Goal: Transaction & Acquisition: Purchase product/service

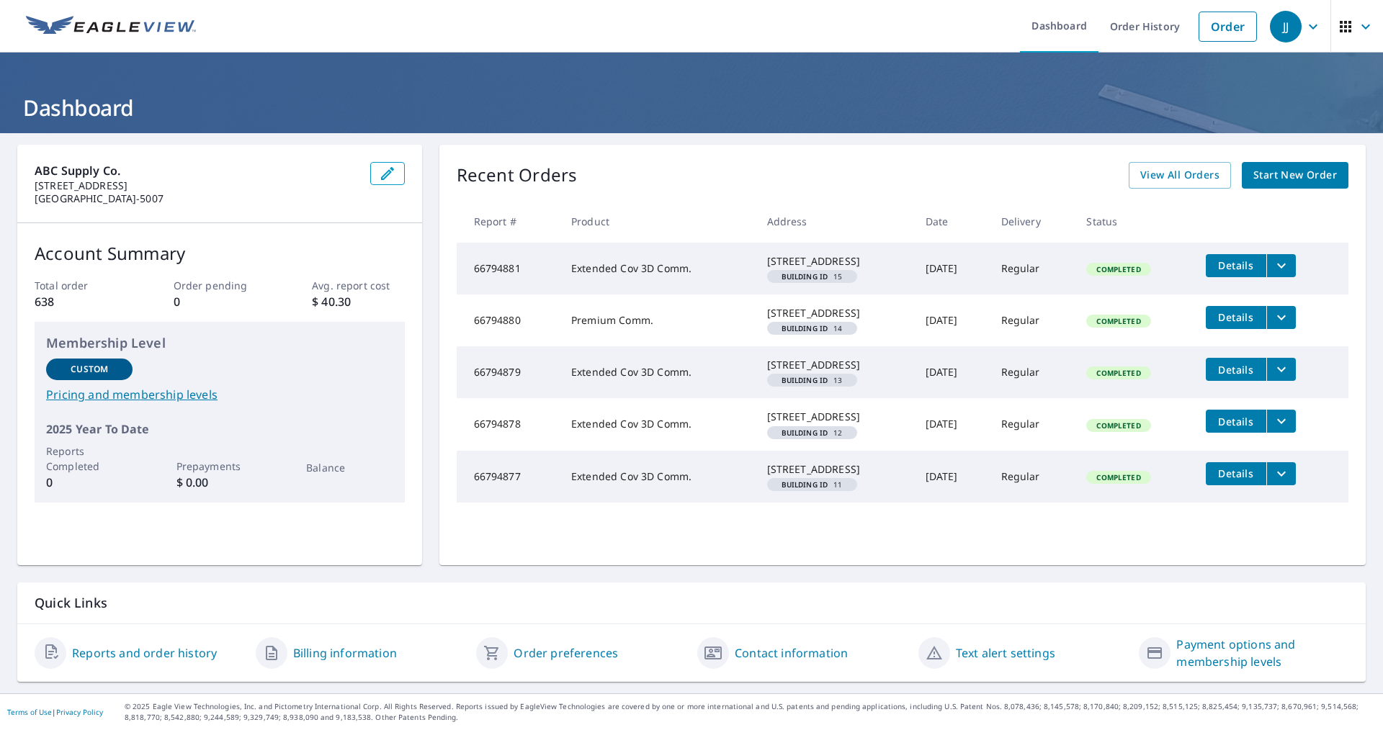
click at [1259, 176] on span "Start New Order" at bounding box center [1296, 175] width 84 height 18
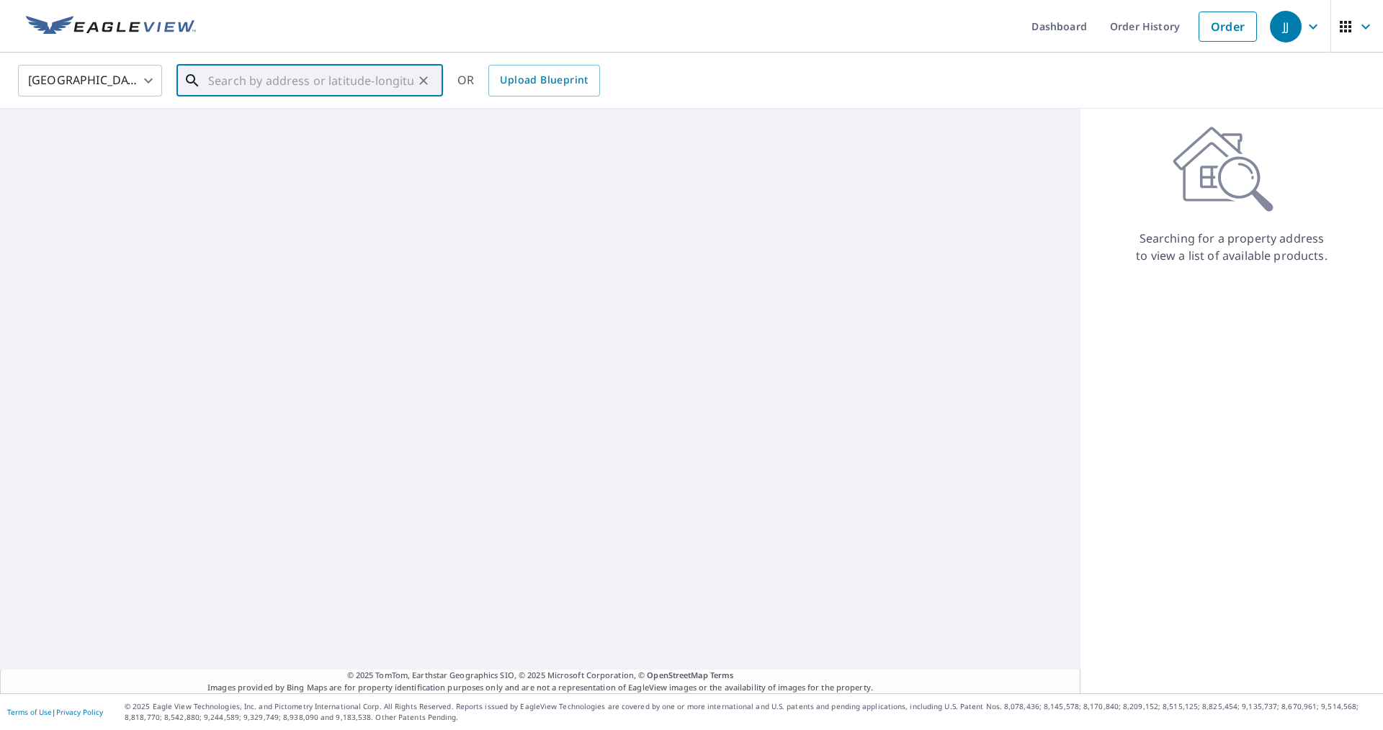
click at [289, 81] on input "text" at bounding box center [310, 81] width 205 height 40
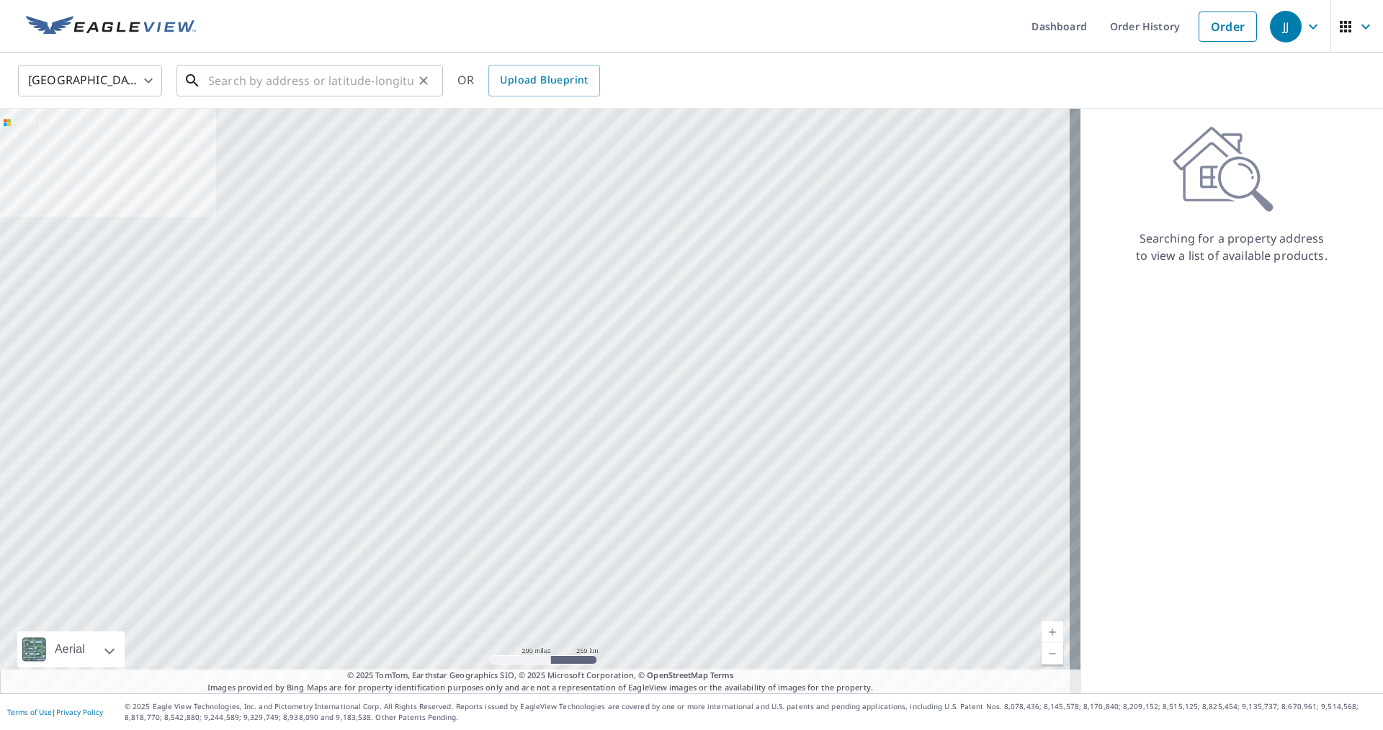
click at [321, 76] on input "text" at bounding box center [310, 81] width 205 height 40
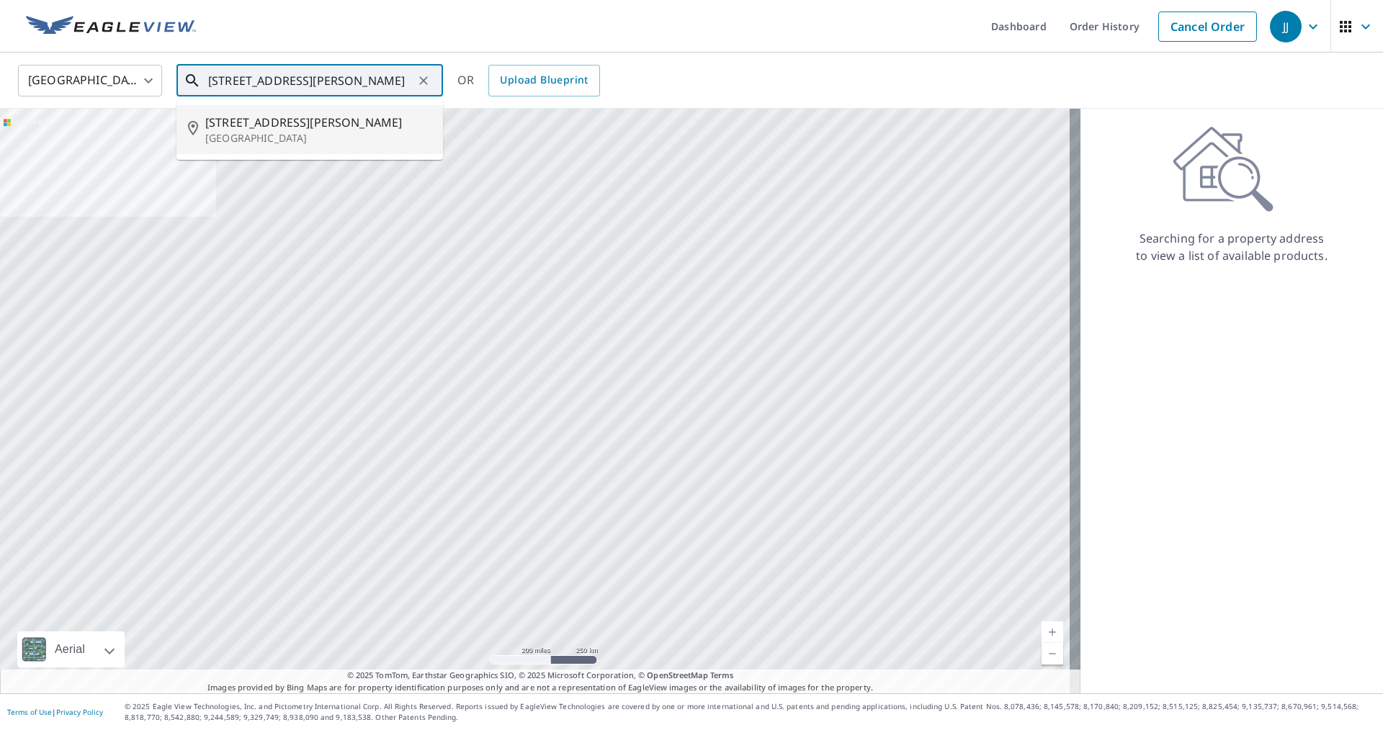
click at [276, 134] on p "[GEOGRAPHIC_DATA]" at bounding box center [318, 138] width 226 height 14
type input "[STREET_ADDRESS][PERSON_NAME]"
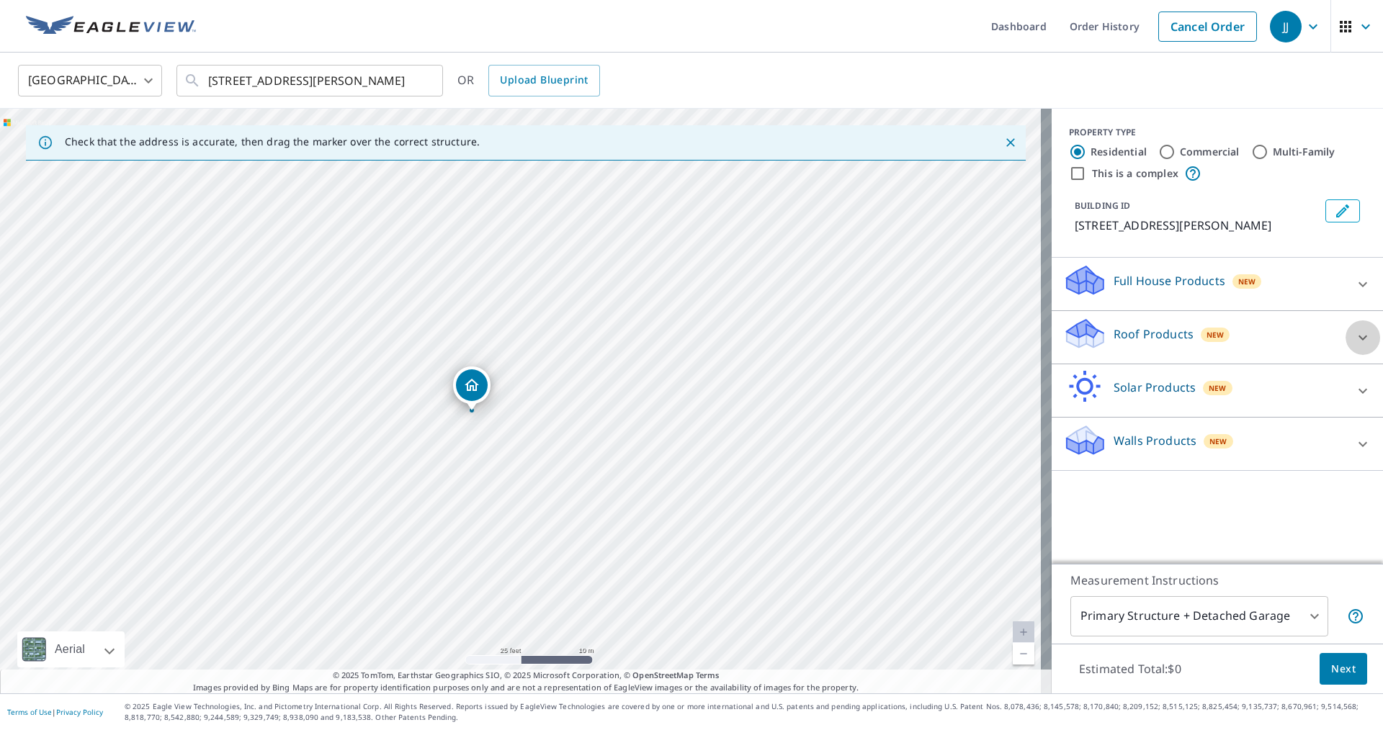
click at [1354, 333] on icon at bounding box center [1362, 337] width 17 height 17
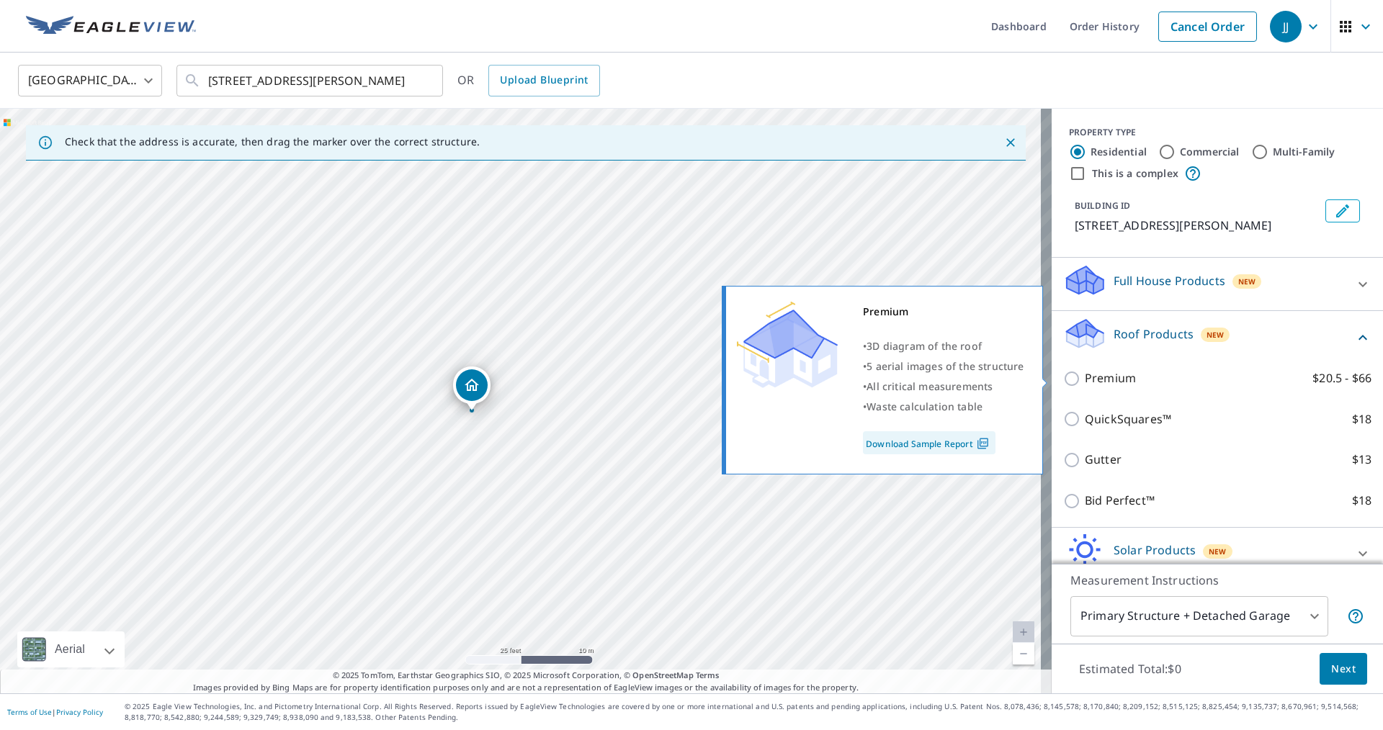
click at [1063, 378] on input "Premium $20.5 - $66" at bounding box center [1074, 378] width 22 height 17
checkbox input "true"
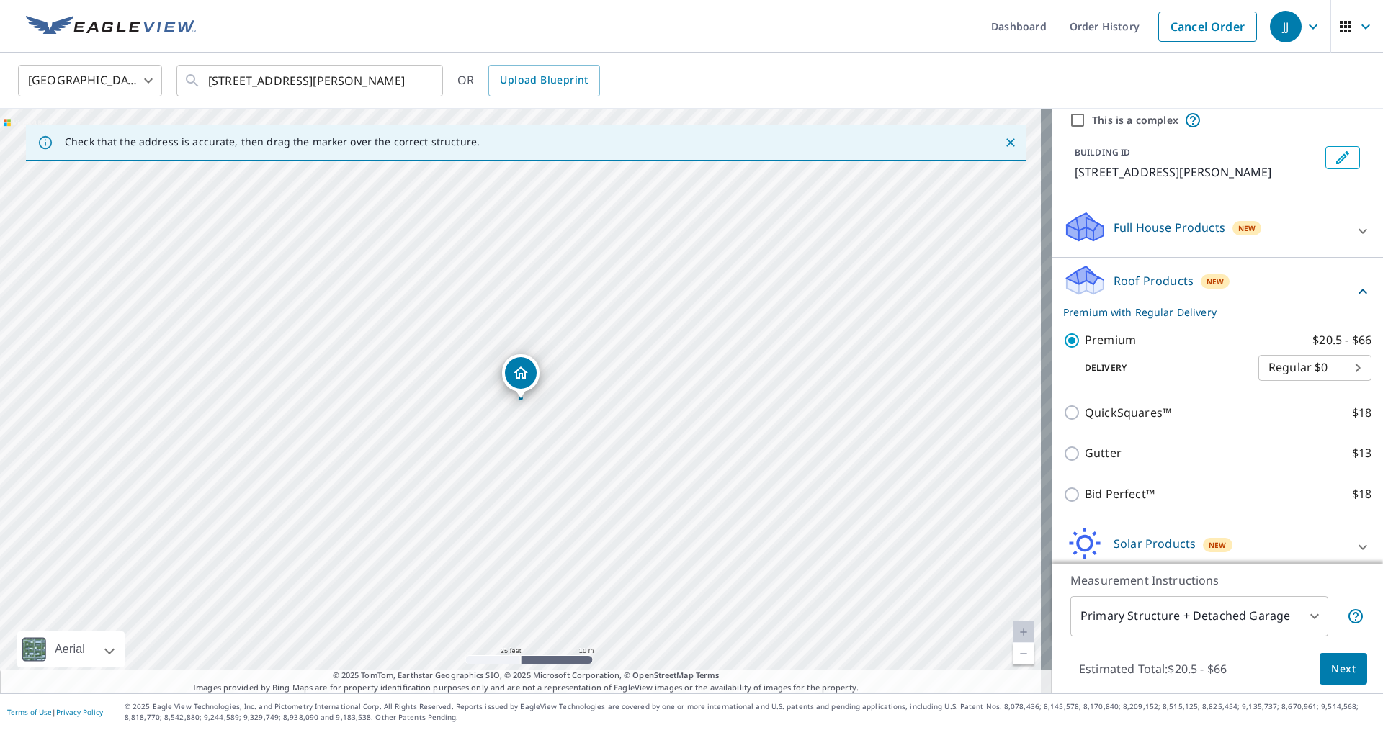
scroll to position [117, 0]
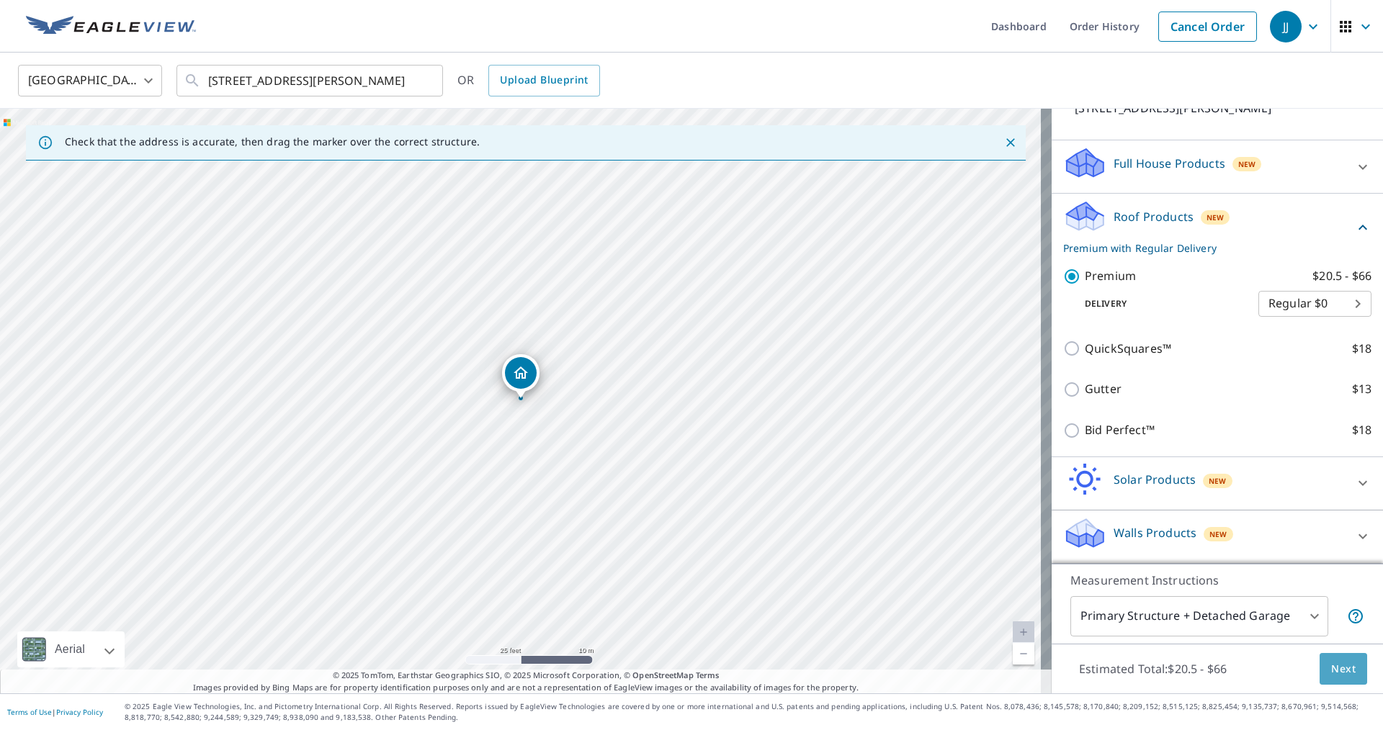
click at [1331, 668] on span "Next" at bounding box center [1343, 670] width 24 height 18
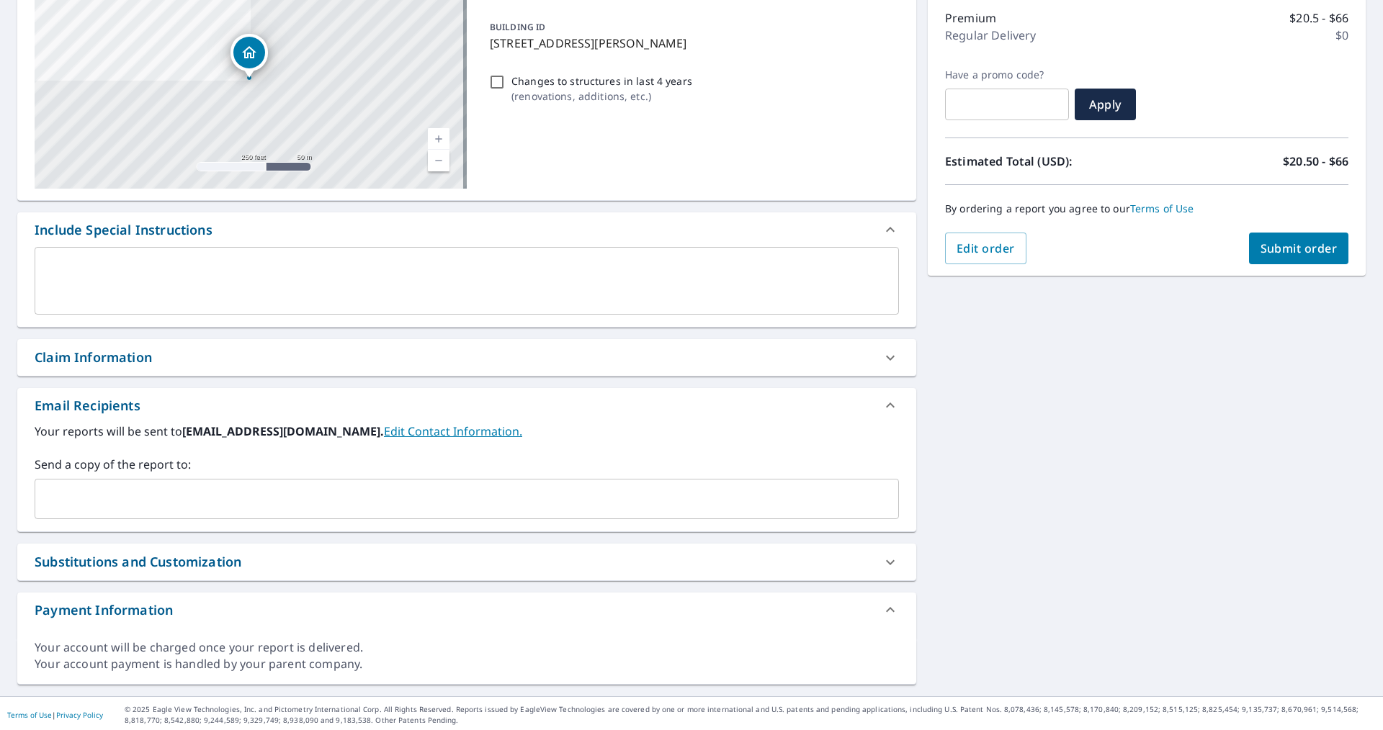
scroll to position [187, 0]
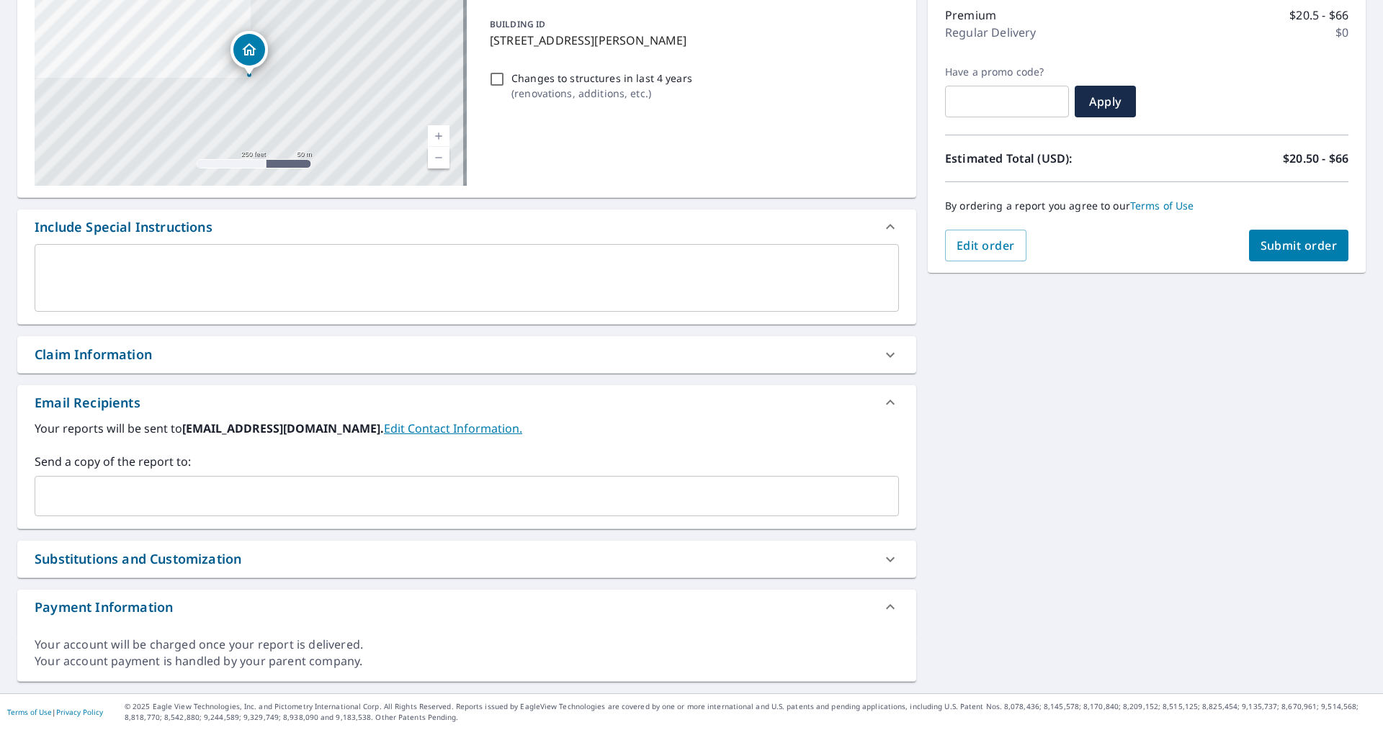
click at [148, 492] on input "text" at bounding box center [456, 496] width 830 height 27
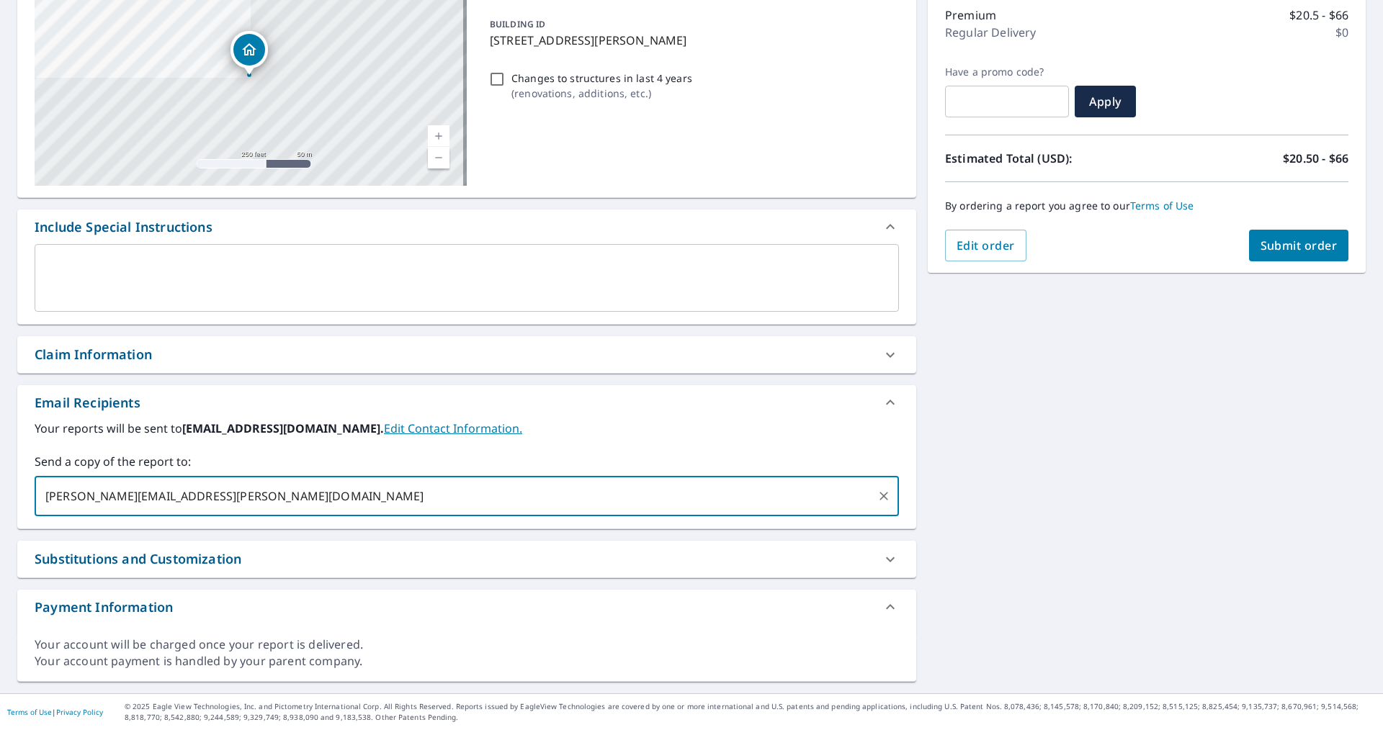
type input "[PERSON_NAME][EMAIL_ADDRESS][PERSON_NAME][DOMAIN_NAME]"
checkbox input "true"
type input ";"
checkbox input "true"
type input "[PERSON_NAME][EMAIL_ADDRESS][PERSON_NAME][DOMAIN_NAME]"
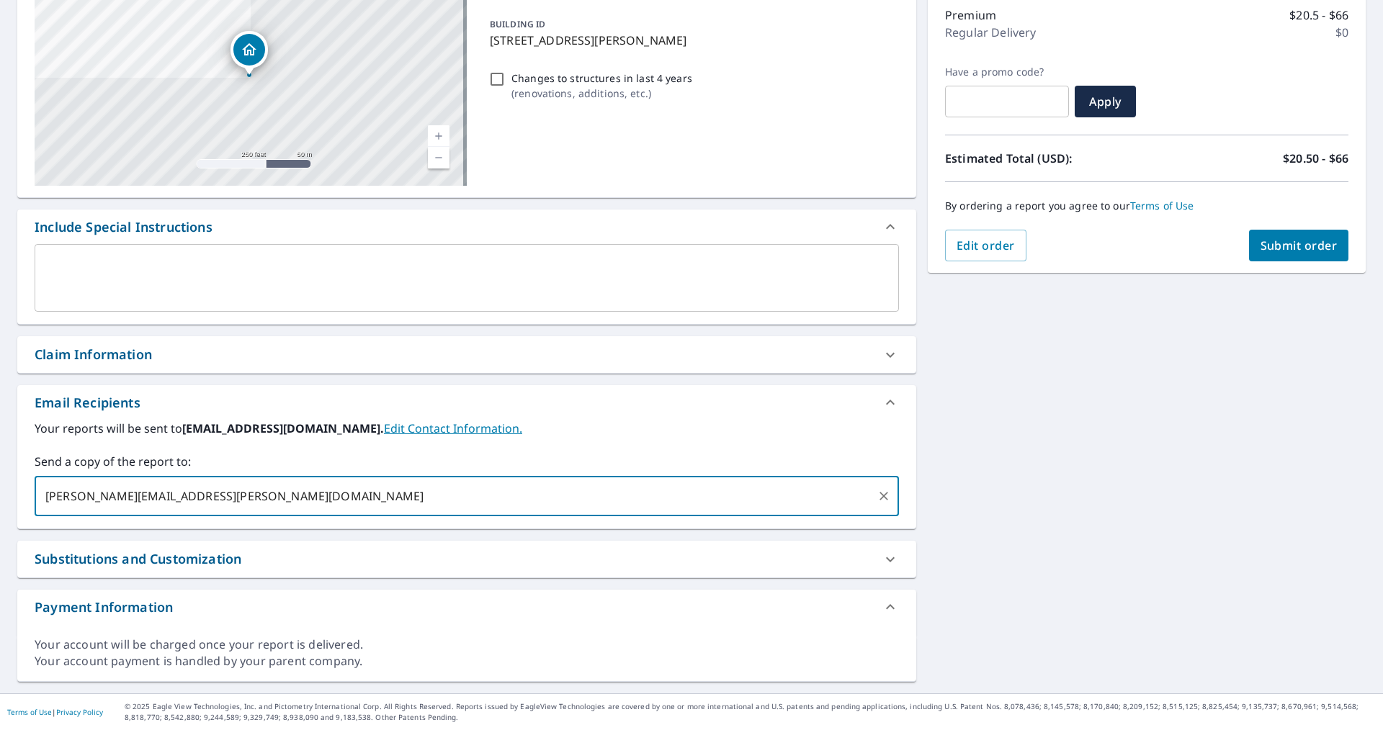
checkbox input "true"
type input "[PERSON_NAME][EMAIL_ADDRESS][DOMAIN_NAME]"
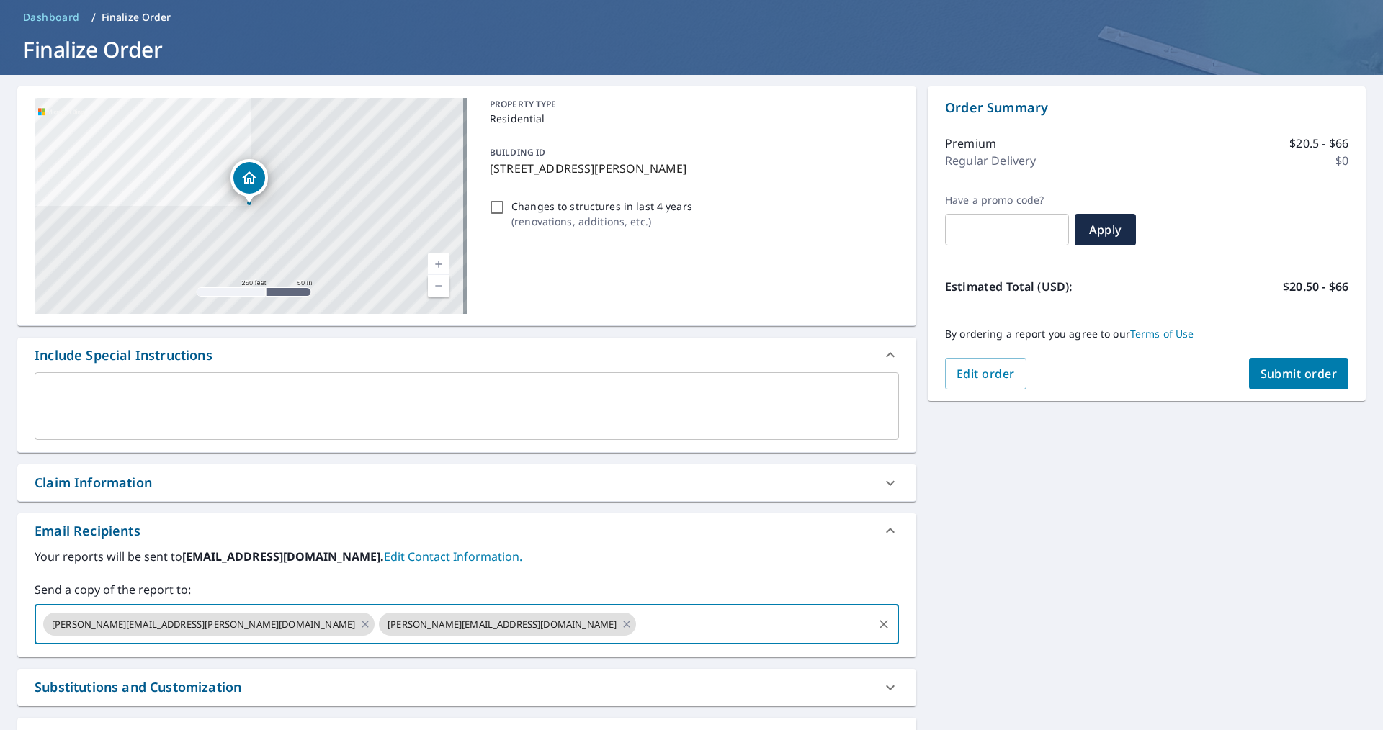
scroll to position [0, 0]
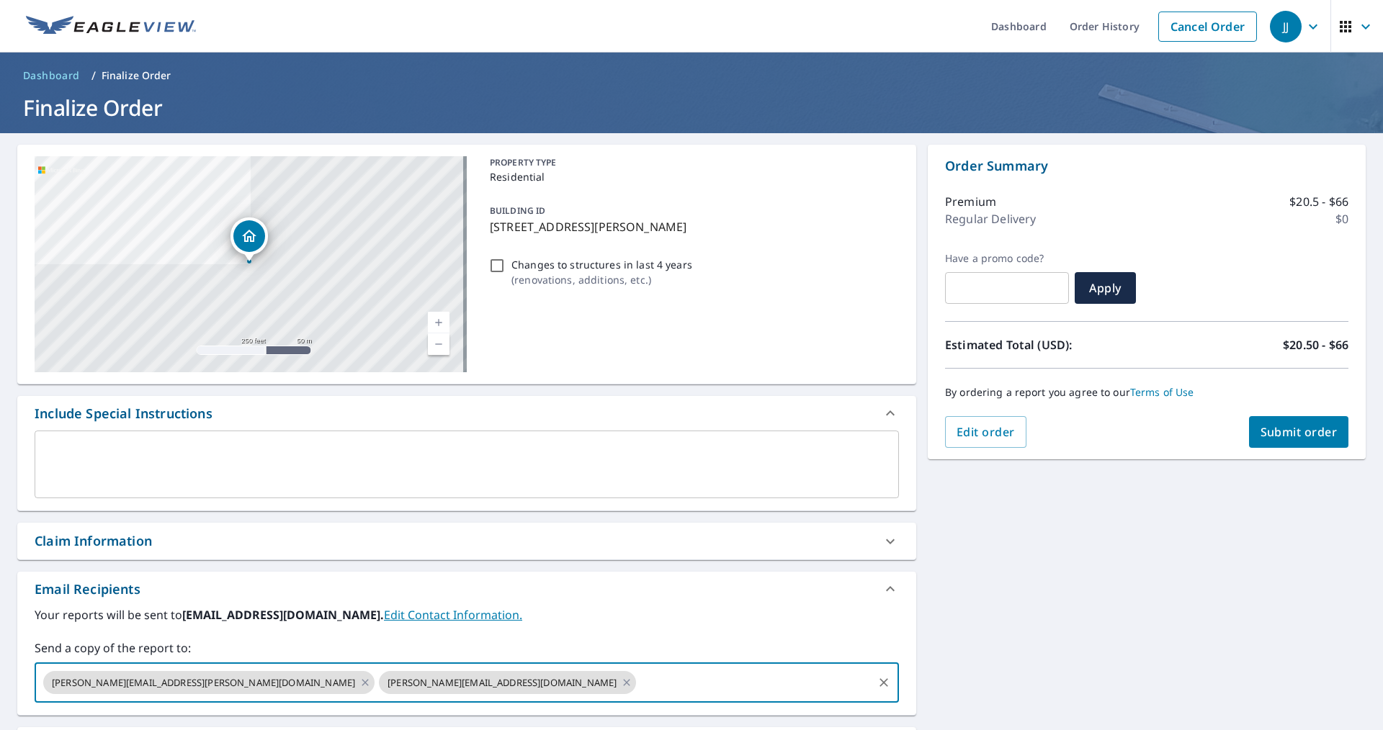
click at [1280, 429] on span "Submit order" at bounding box center [1299, 432] width 77 height 16
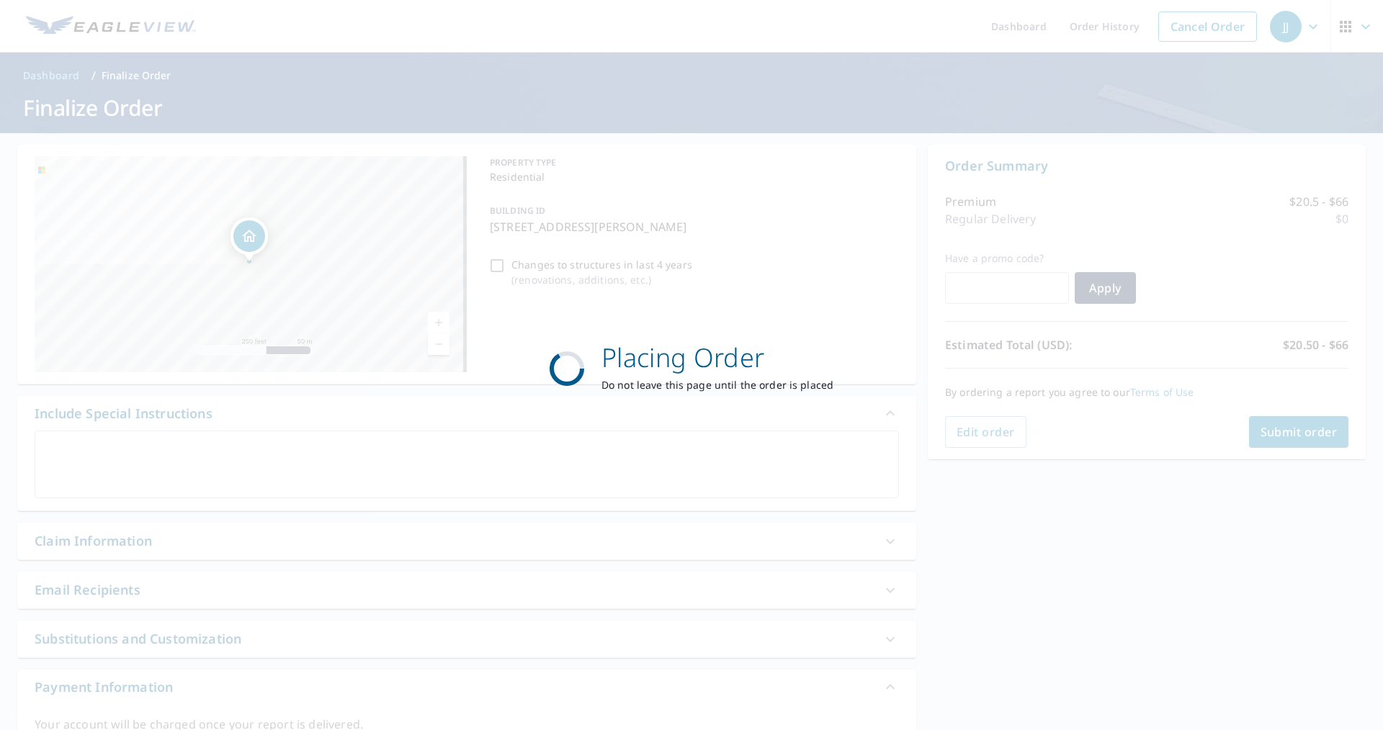
checkbox input "true"
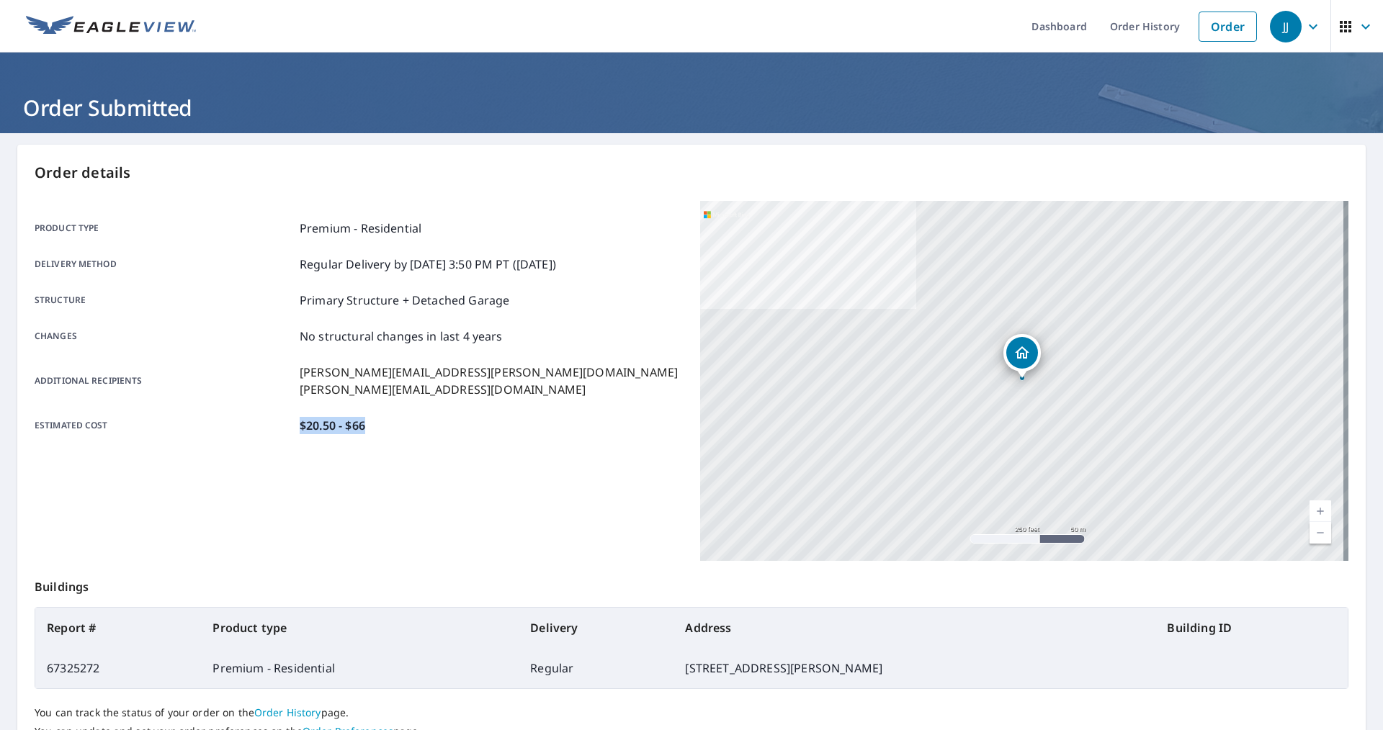
drag, startPoint x: 294, startPoint y: 424, endPoint x: 382, endPoint y: 434, distance: 88.4
click at [382, 434] on div "Estimated cost $20.50 - $66" at bounding box center [359, 425] width 648 height 17
drag, startPoint x: 297, startPoint y: 426, endPoint x: 382, endPoint y: 429, distance: 85.0
click at [382, 429] on div "Estimated cost $20.50 - $66" at bounding box center [359, 425] width 648 height 17
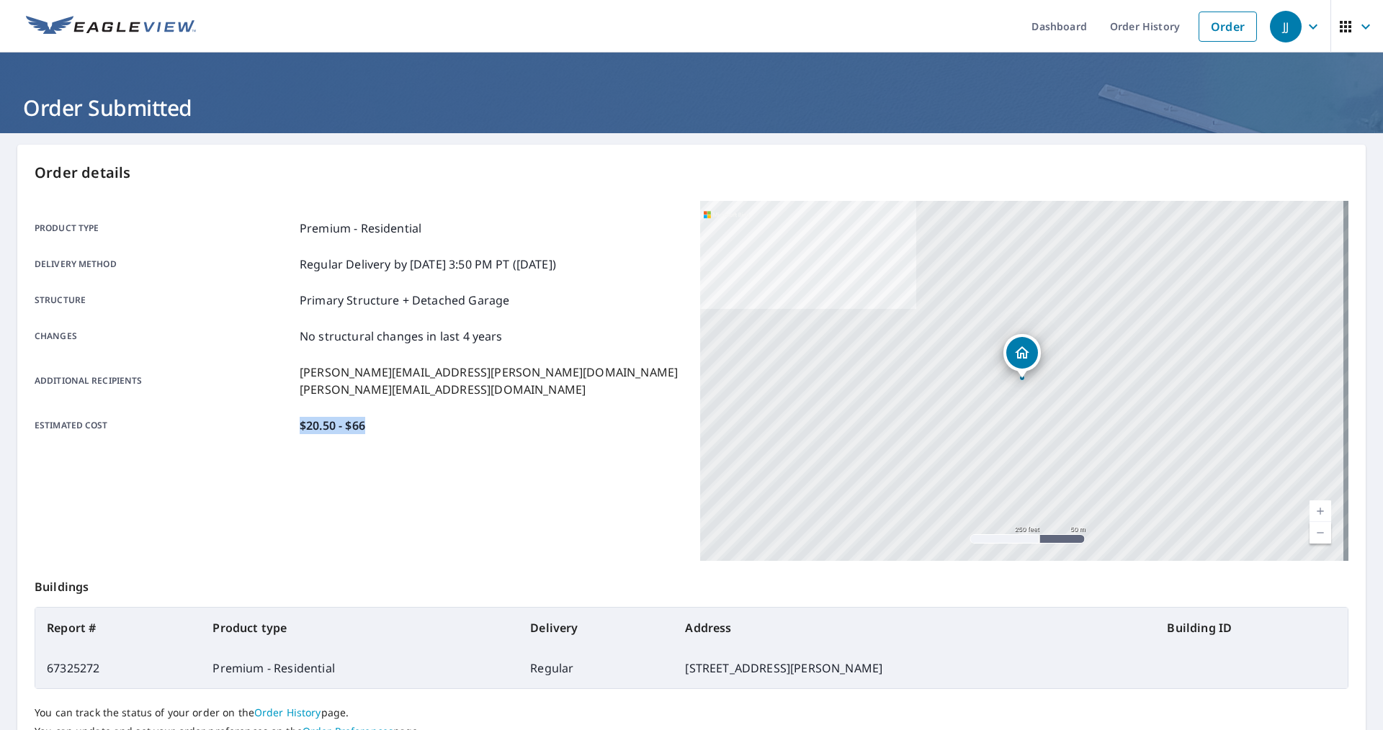
click at [382, 429] on div "Estimated cost $20.50 - $66" at bounding box center [359, 425] width 648 height 17
